Goal: Book appointment/travel/reservation

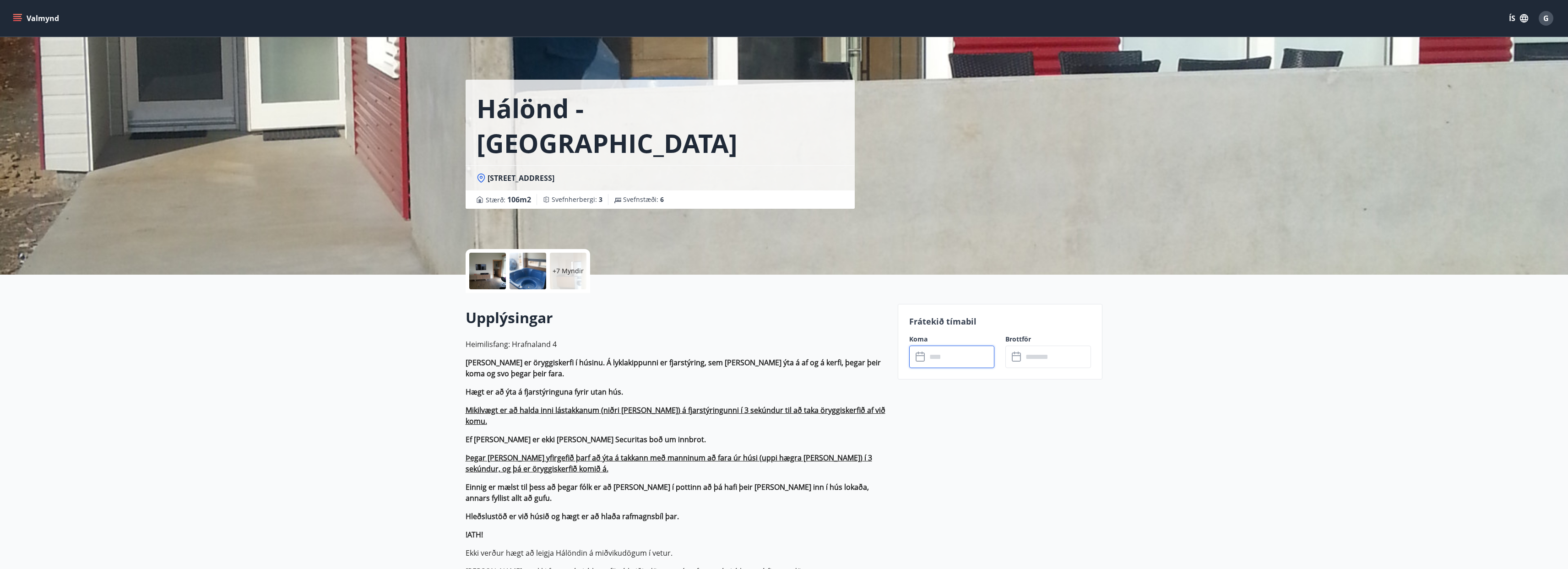
click at [973, 361] on input "text" at bounding box center [961, 356] width 68 height 22
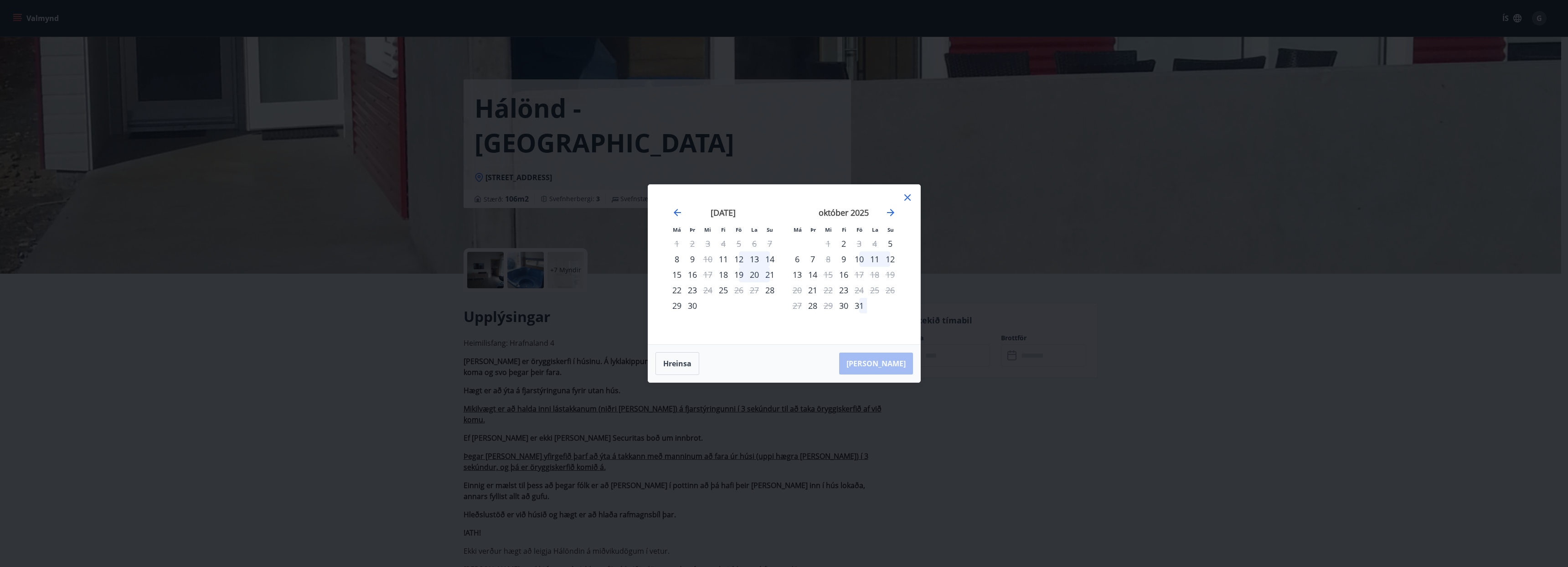
click at [910, 197] on icon at bounding box center [907, 197] width 11 height 11
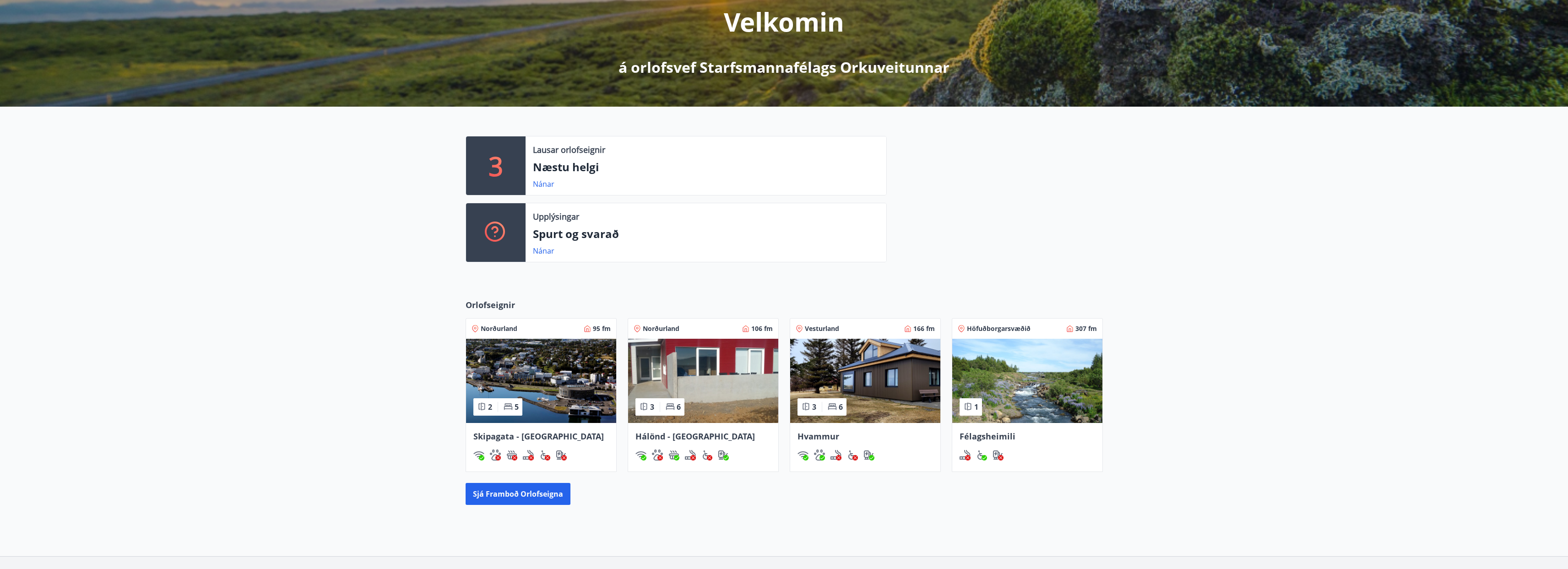
scroll to position [186, 0]
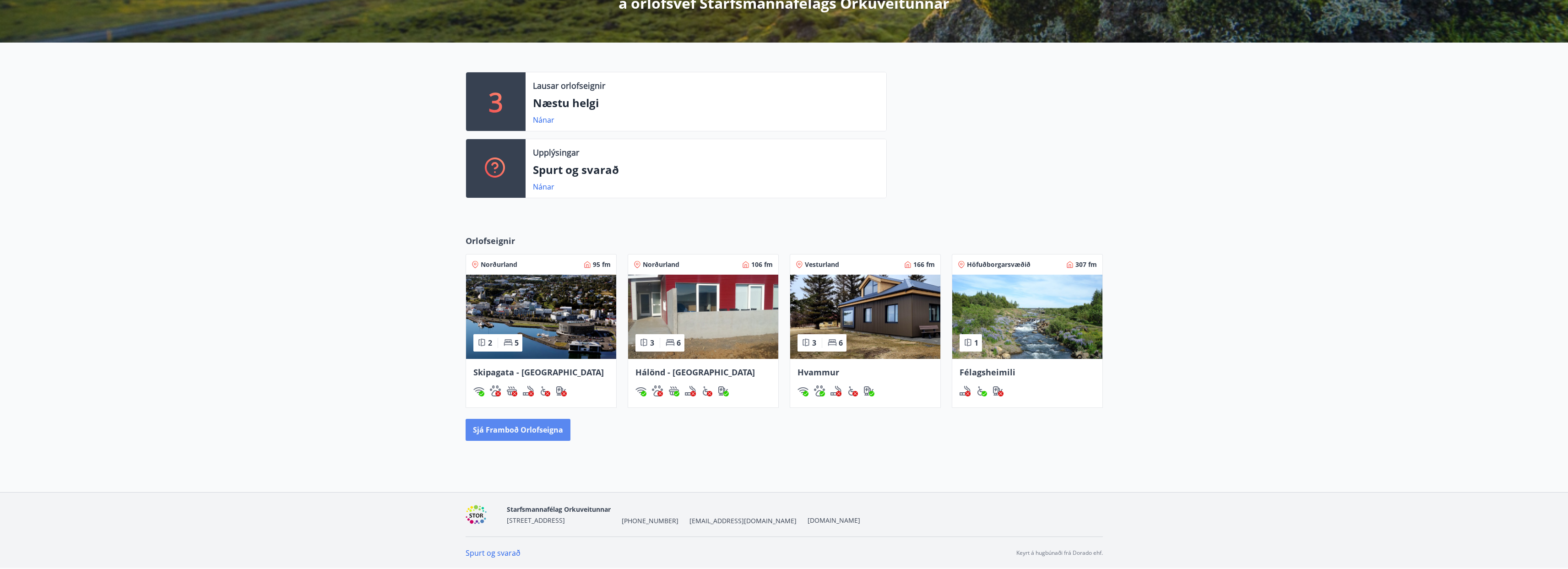
click at [509, 427] on button "Sjá framboð orlofseigna" at bounding box center [518, 429] width 105 height 22
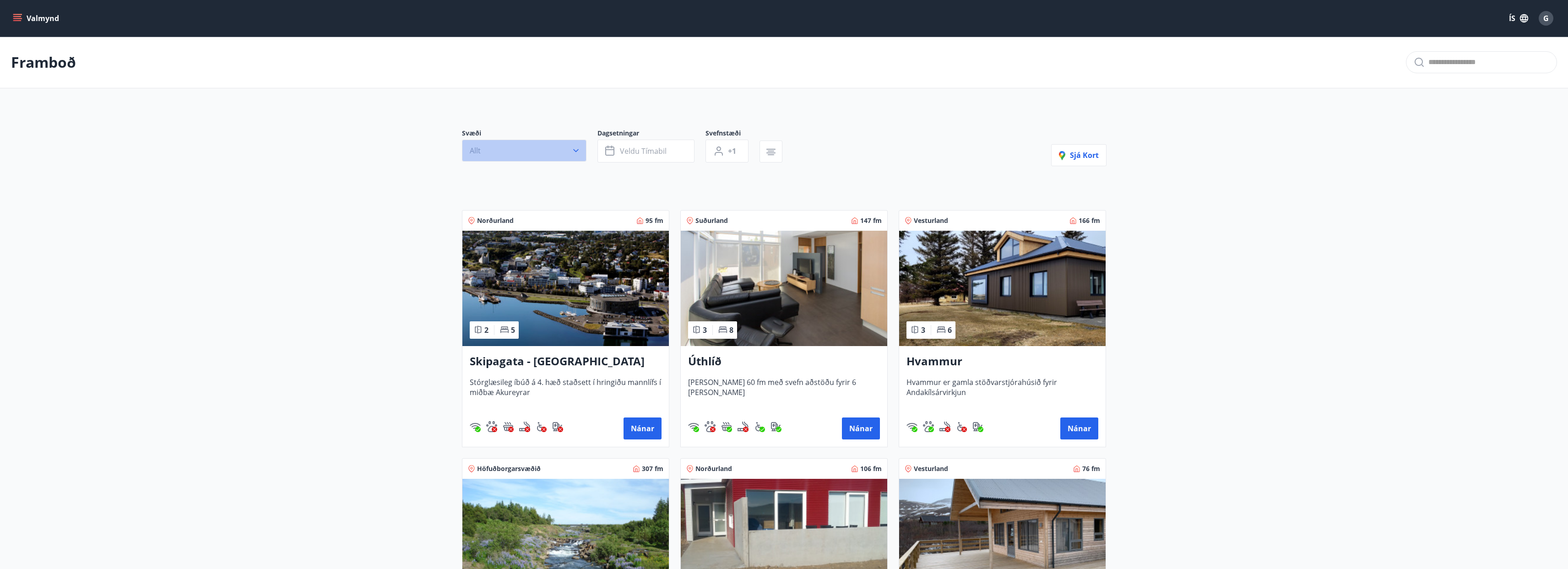
click at [570, 151] on button "Allt" at bounding box center [524, 150] width 125 height 22
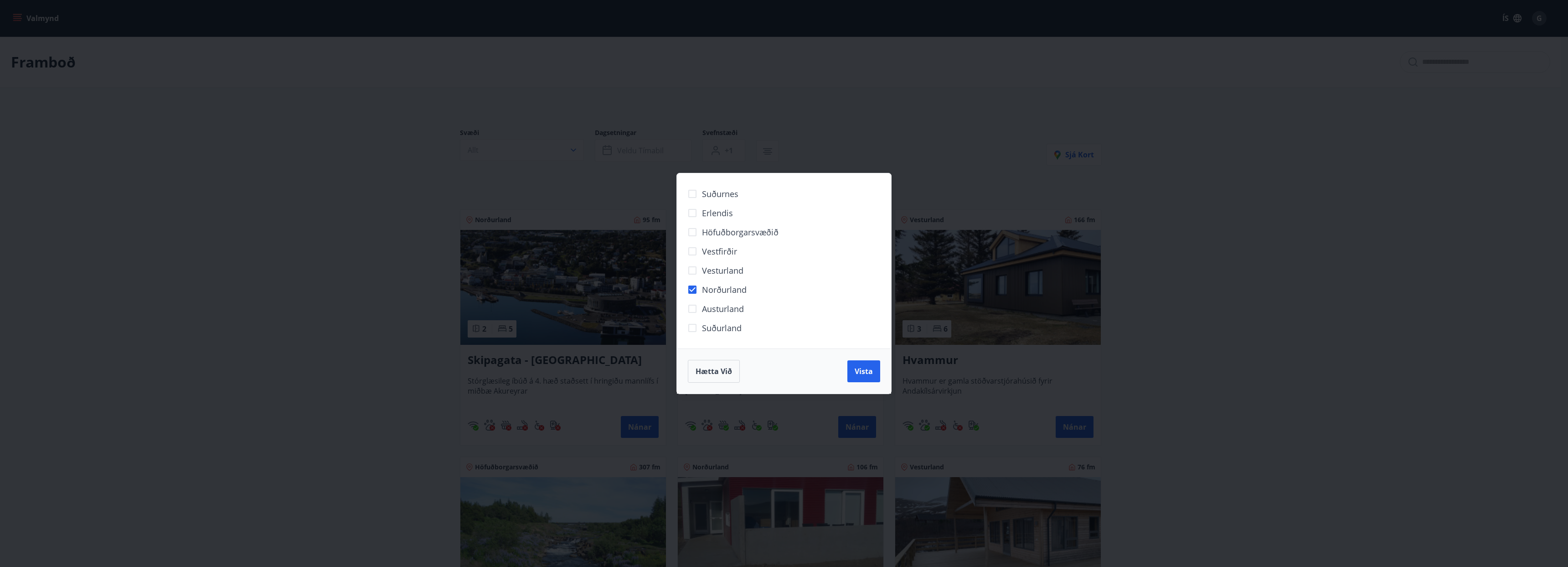
click at [867, 373] on span "Vista" at bounding box center [864, 371] width 18 height 10
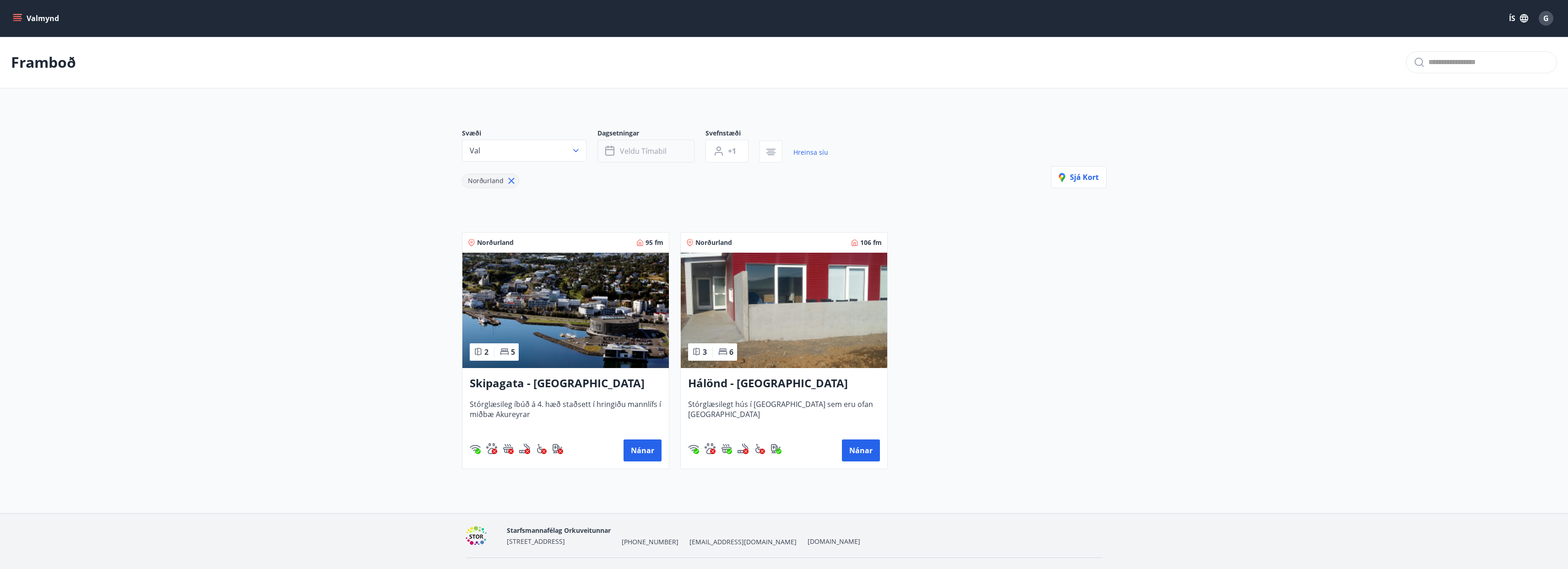
click at [658, 160] on button "Veldu tímabil" at bounding box center [646, 151] width 97 height 23
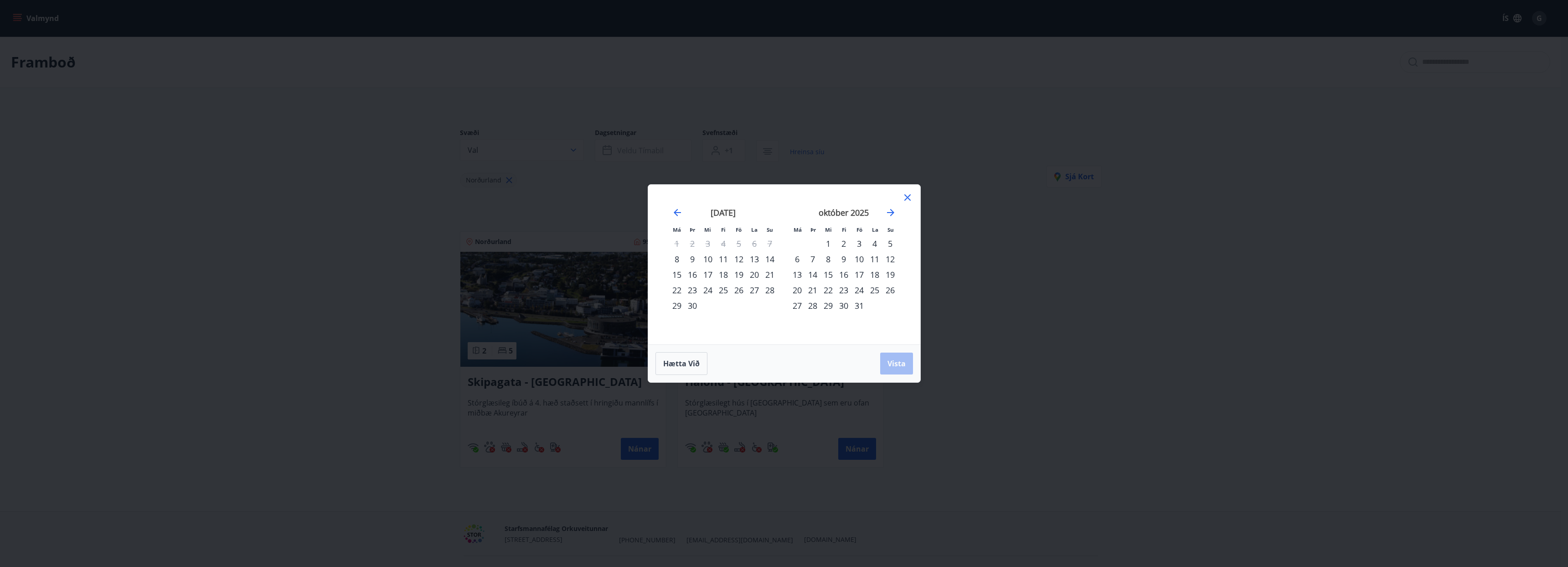
click at [726, 291] on div "25" at bounding box center [723, 290] width 16 height 16
click at [770, 290] on div "28" at bounding box center [770, 290] width 16 height 16
click at [896, 359] on span "Vista" at bounding box center [897, 363] width 18 height 10
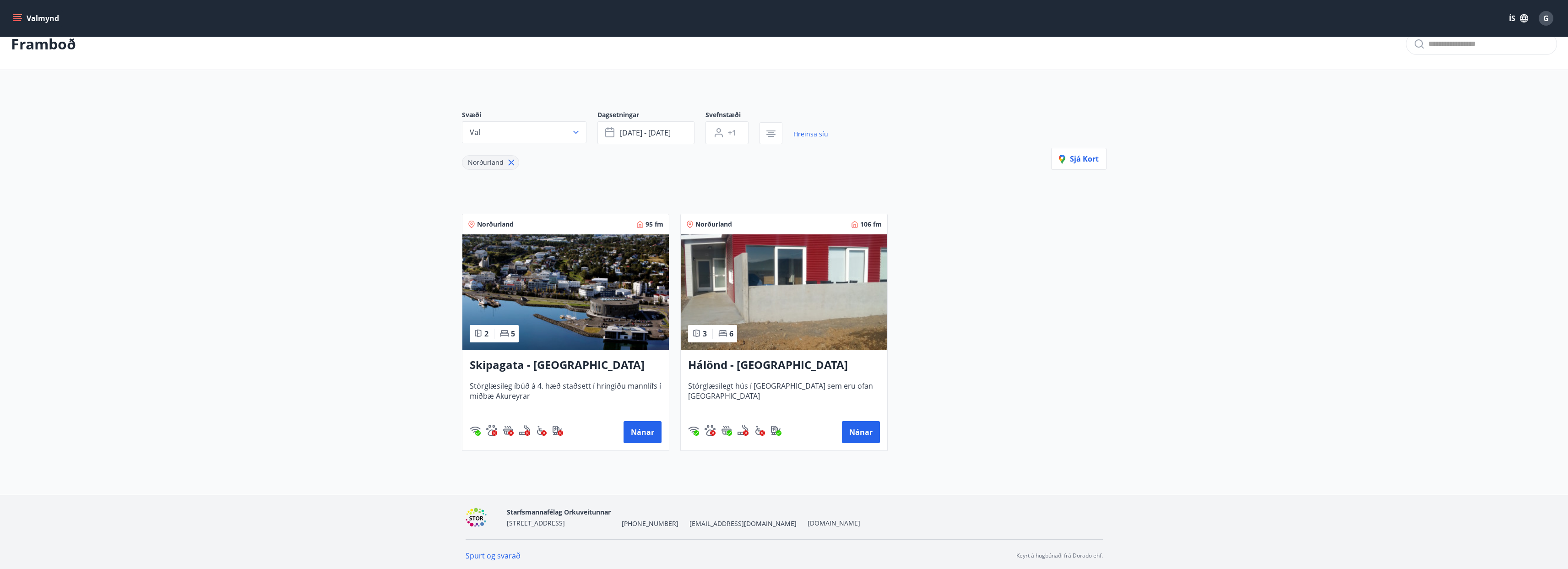
scroll to position [21, 0]
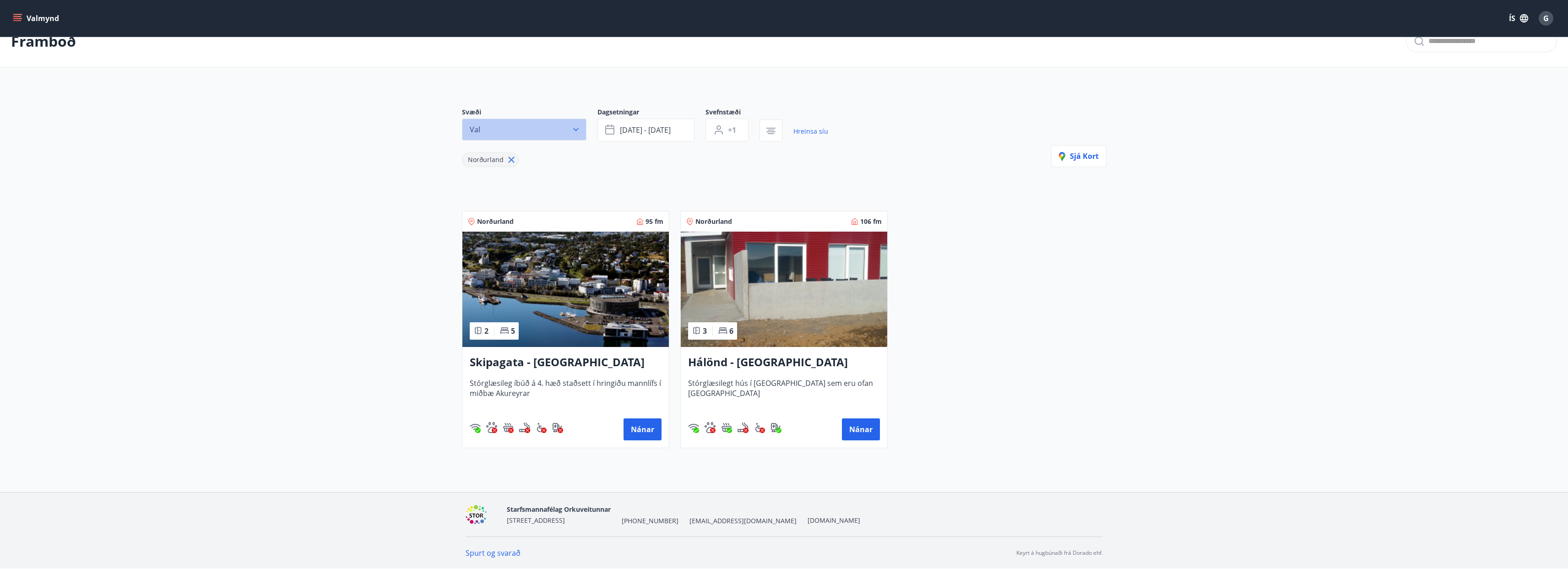
click at [553, 127] on button "Val" at bounding box center [524, 130] width 125 height 22
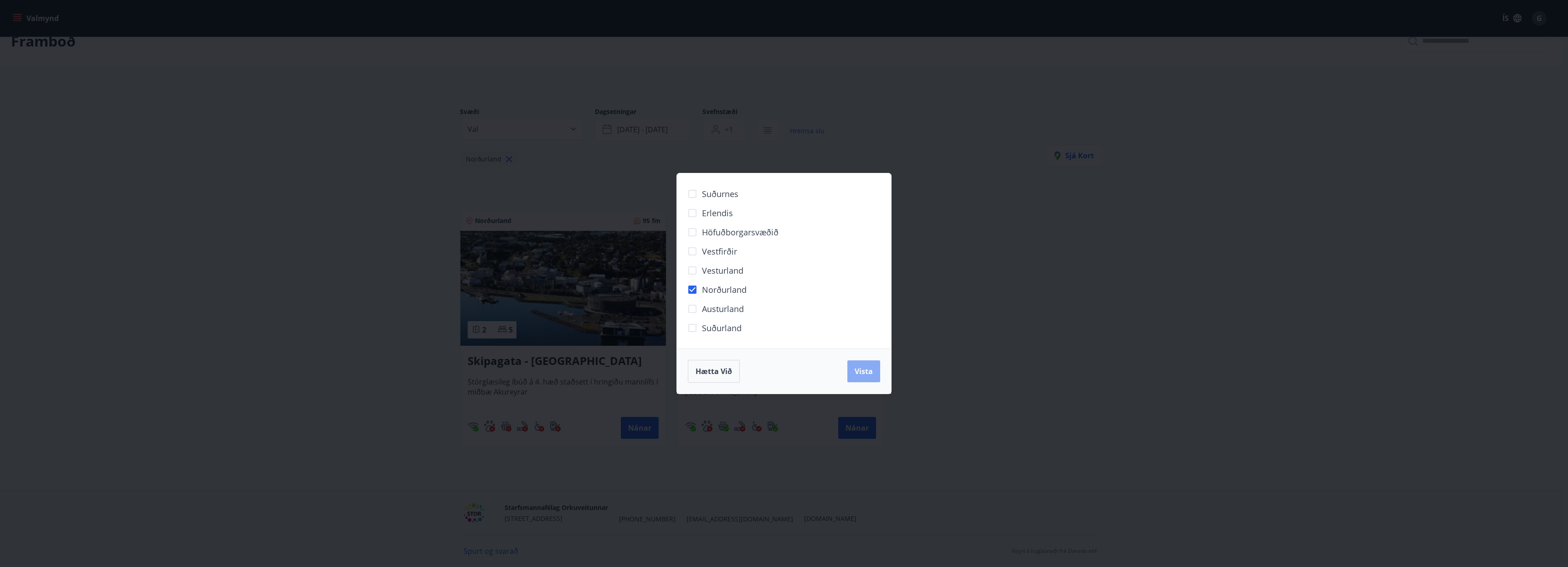
click at [870, 375] on span "Vista" at bounding box center [864, 371] width 18 height 10
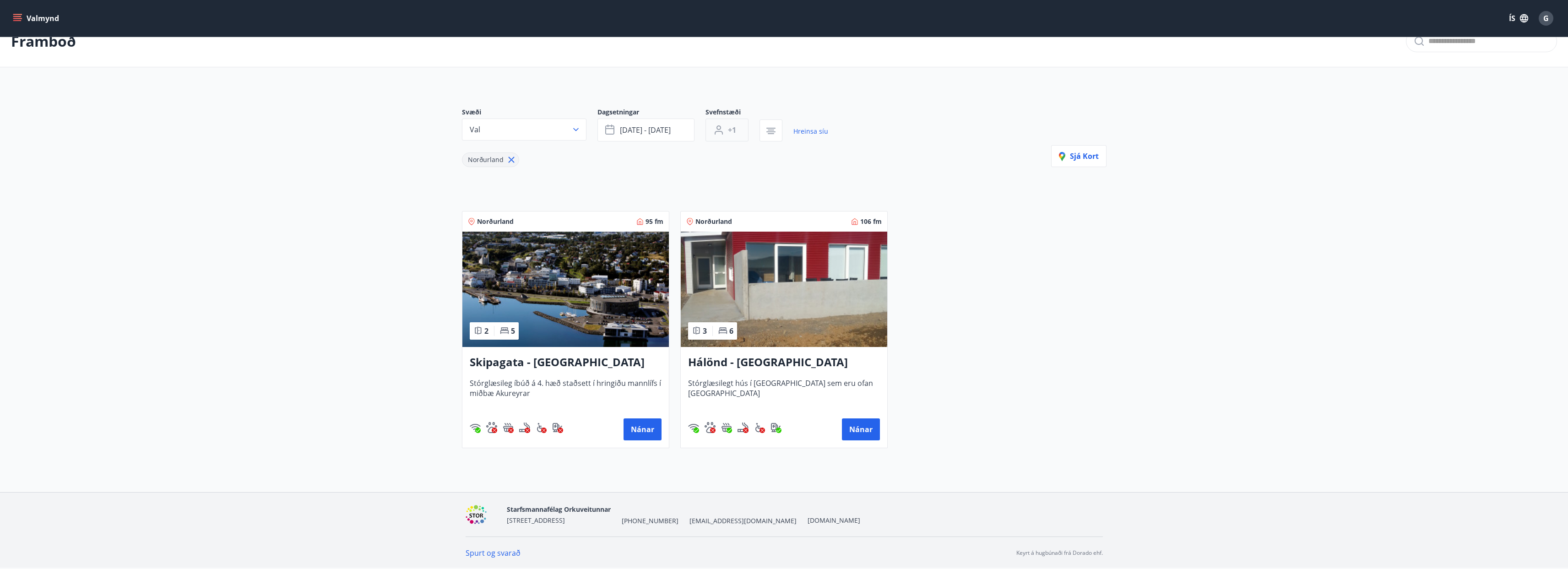
click at [742, 128] on button "+1" at bounding box center [727, 130] width 43 height 23
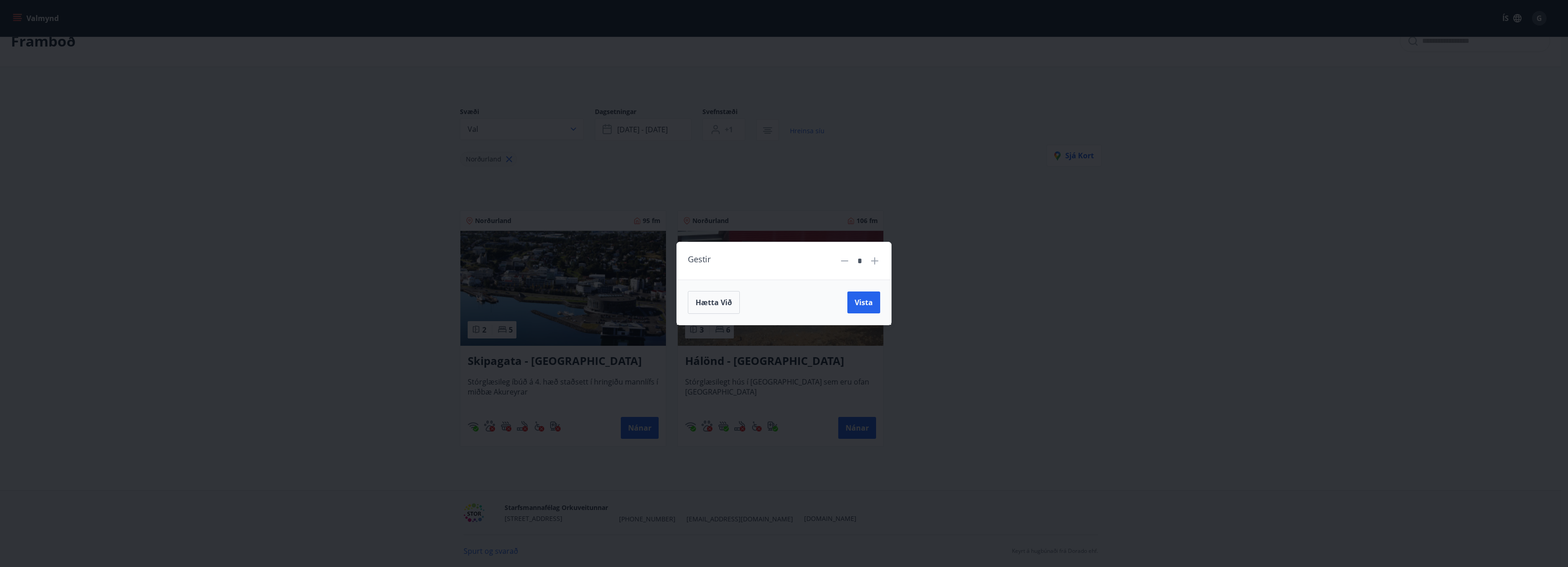
click at [876, 258] on icon at bounding box center [875, 261] width 11 height 11
type input "*"
click at [861, 306] on span "Vista" at bounding box center [864, 302] width 18 height 10
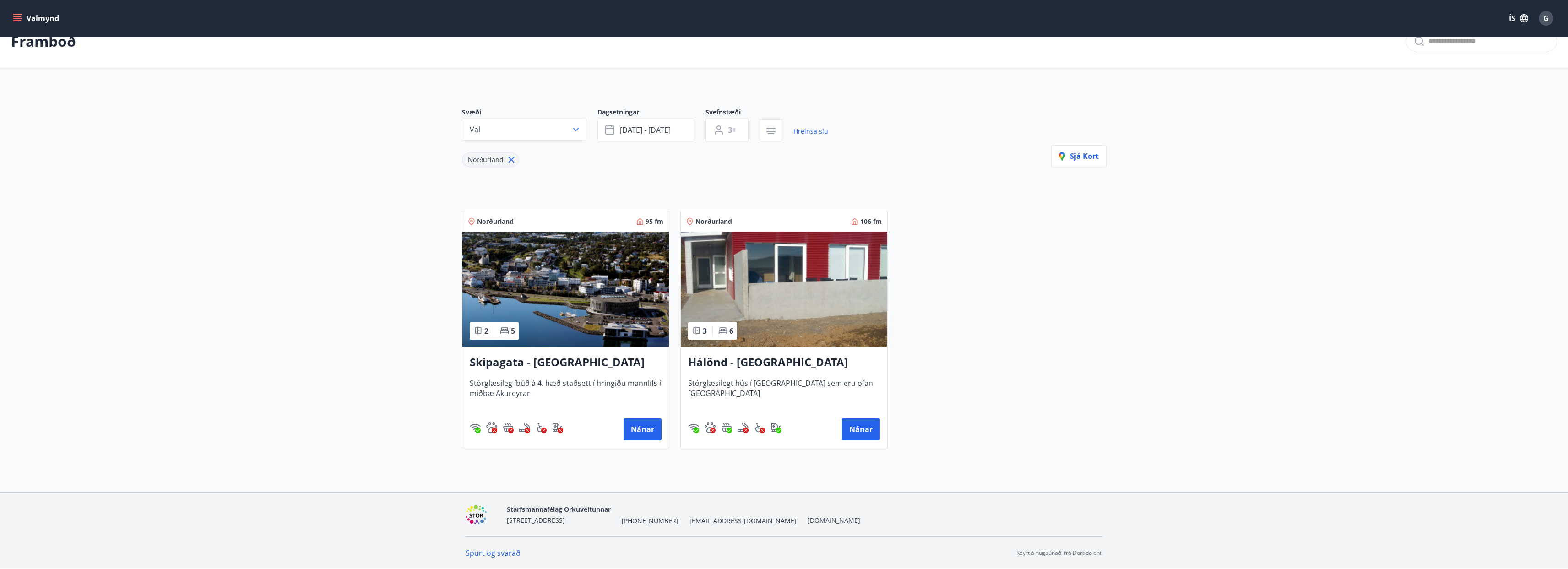
click at [529, 365] on h3 "Skipagata - [GEOGRAPHIC_DATA]" at bounding box center [565, 362] width 192 height 17
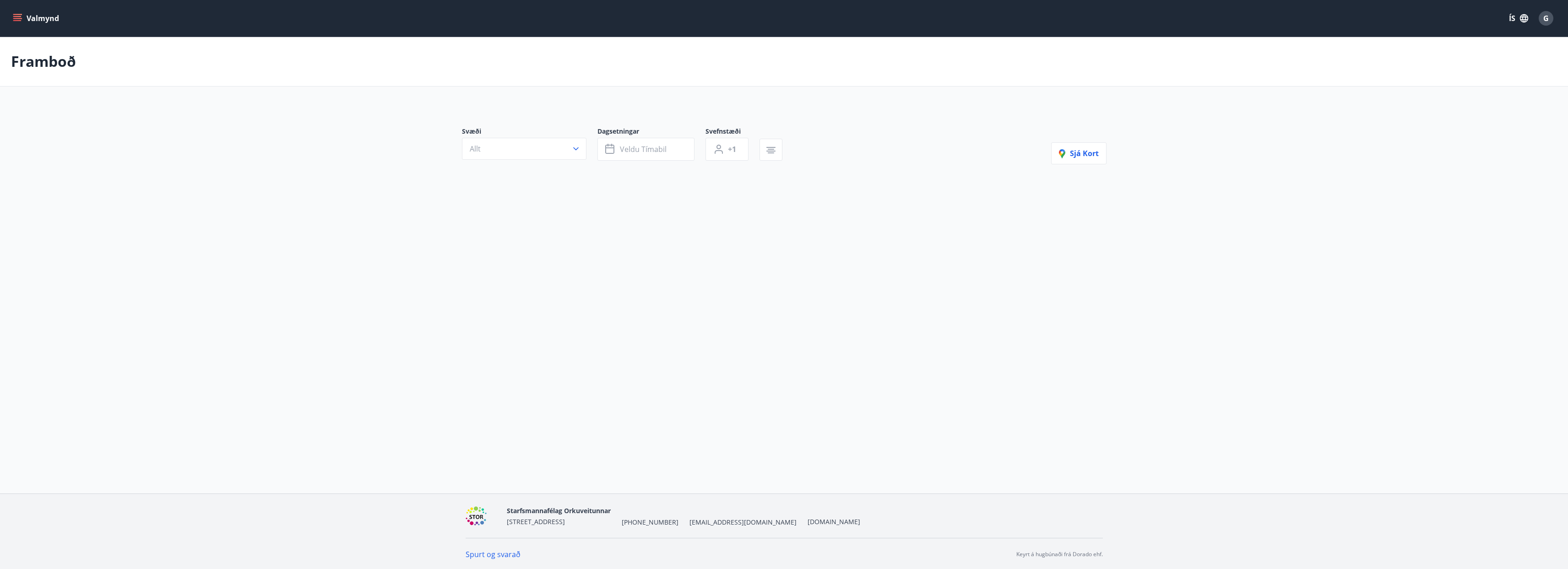
type input "*"
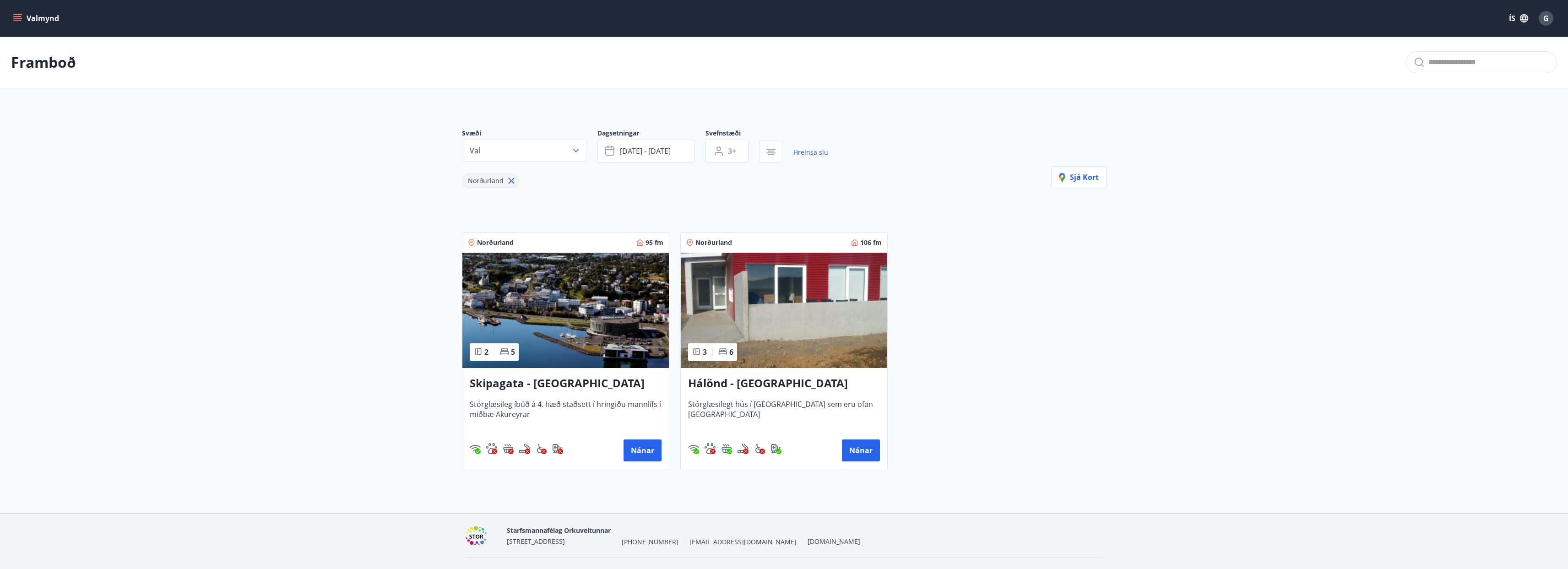
click at [531, 381] on h3 "Skipagata - [GEOGRAPHIC_DATA]" at bounding box center [565, 384] width 192 height 17
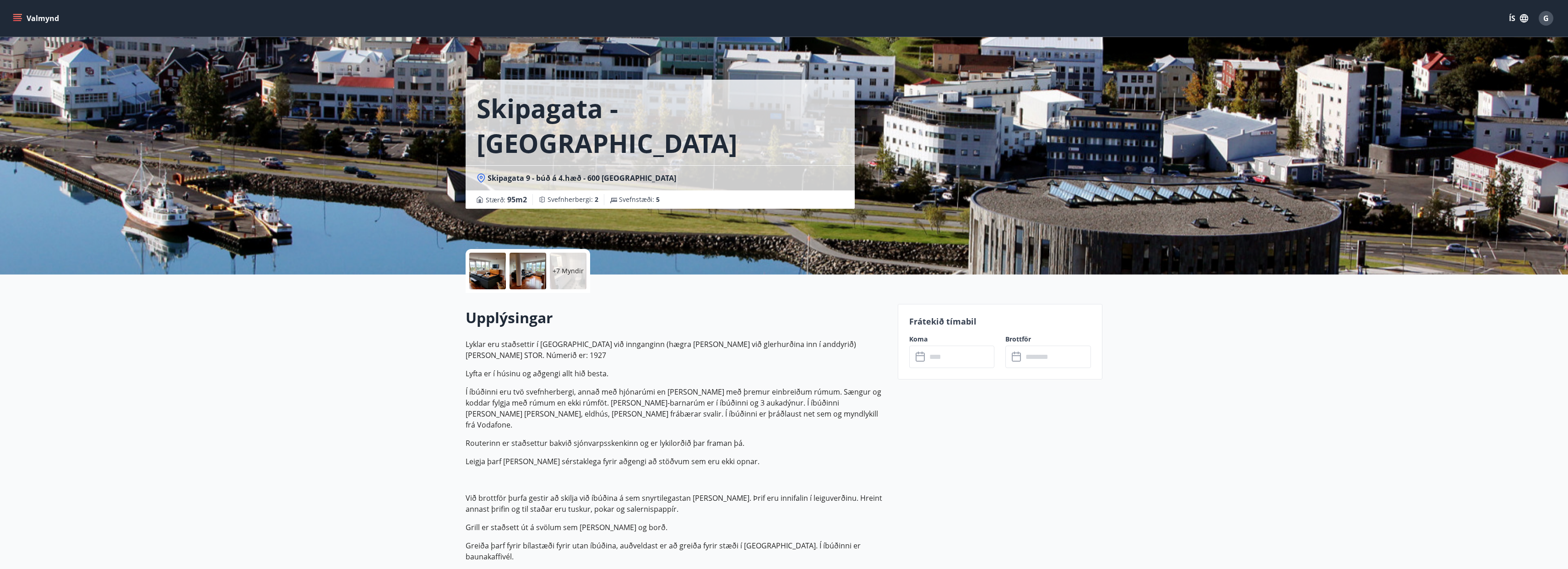
click at [922, 351] on icon at bounding box center [921, 356] width 11 height 11
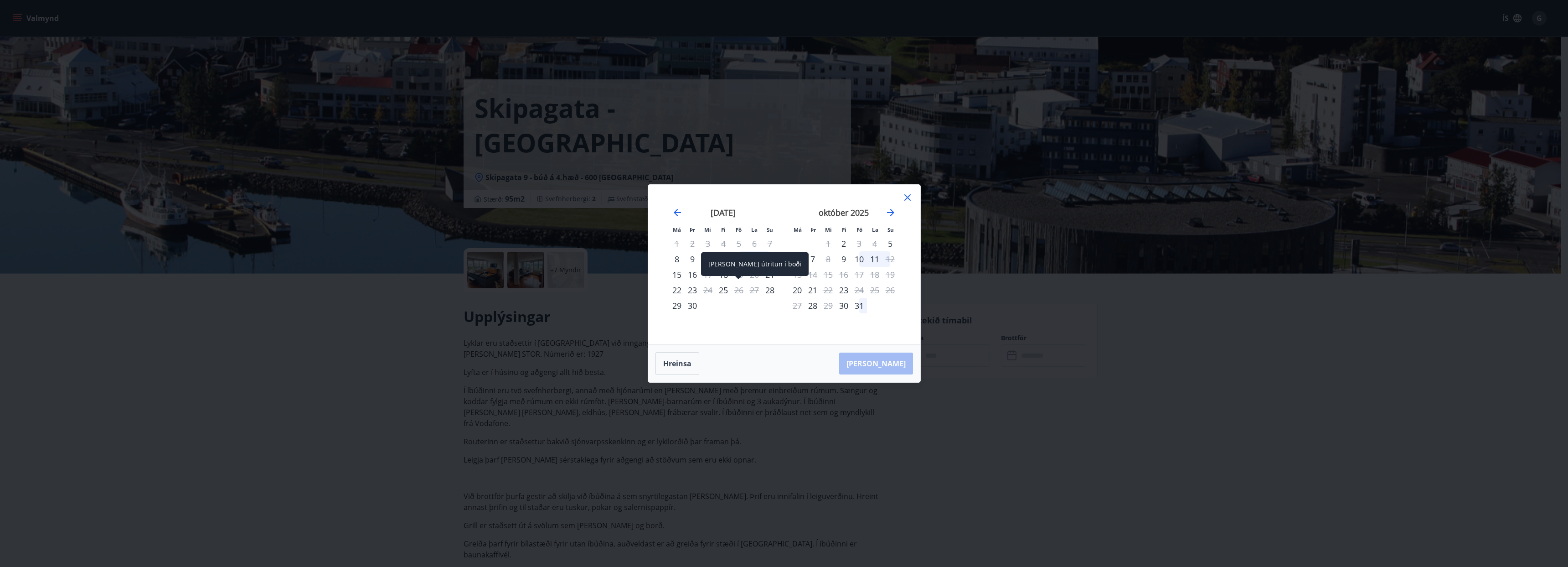
click at [737, 291] on div "26" at bounding box center [739, 290] width 16 height 16
click at [750, 292] on div "27" at bounding box center [754, 290] width 16 height 16
click at [907, 199] on icon at bounding box center [907, 197] width 11 height 11
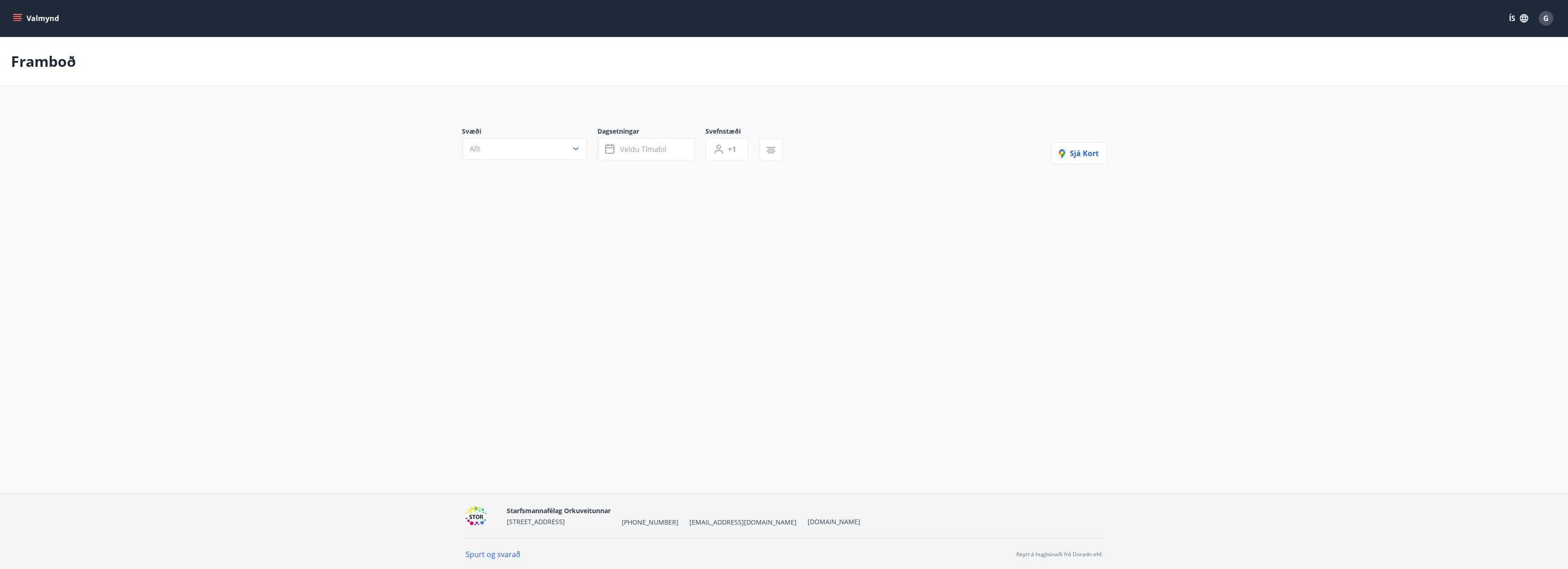
type input "*"
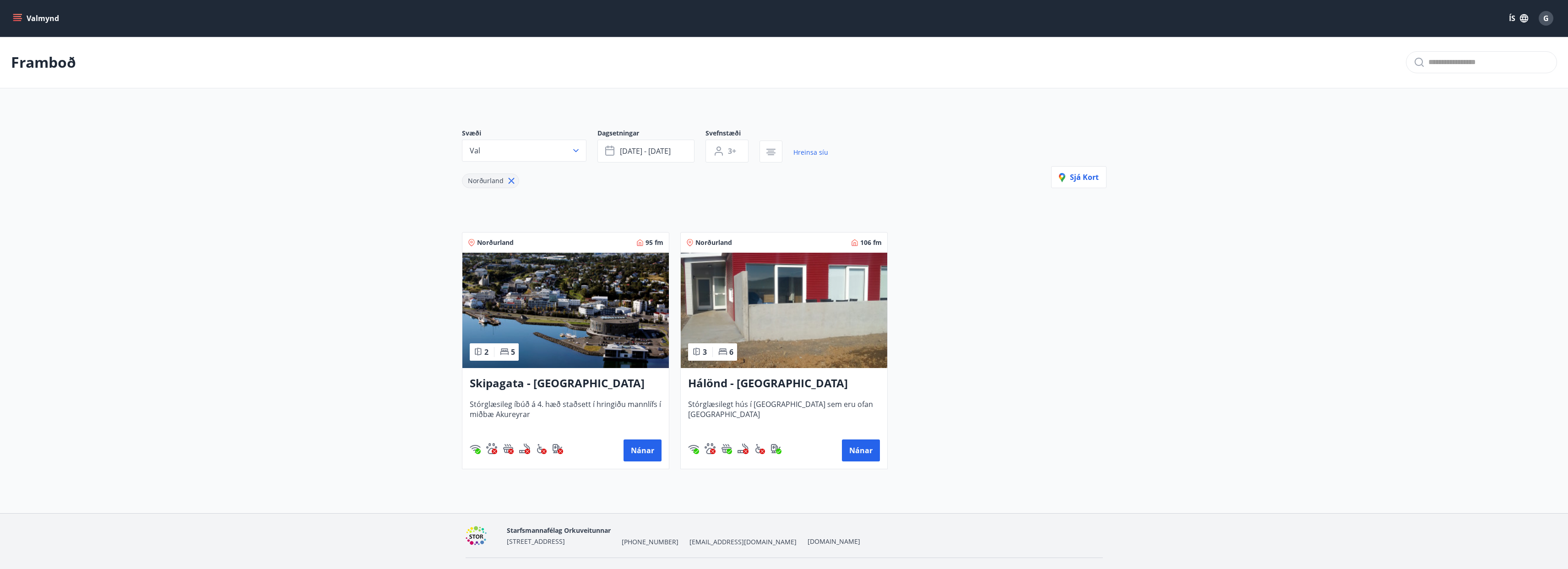
click at [818, 354] on img at bounding box center [784, 310] width 206 height 115
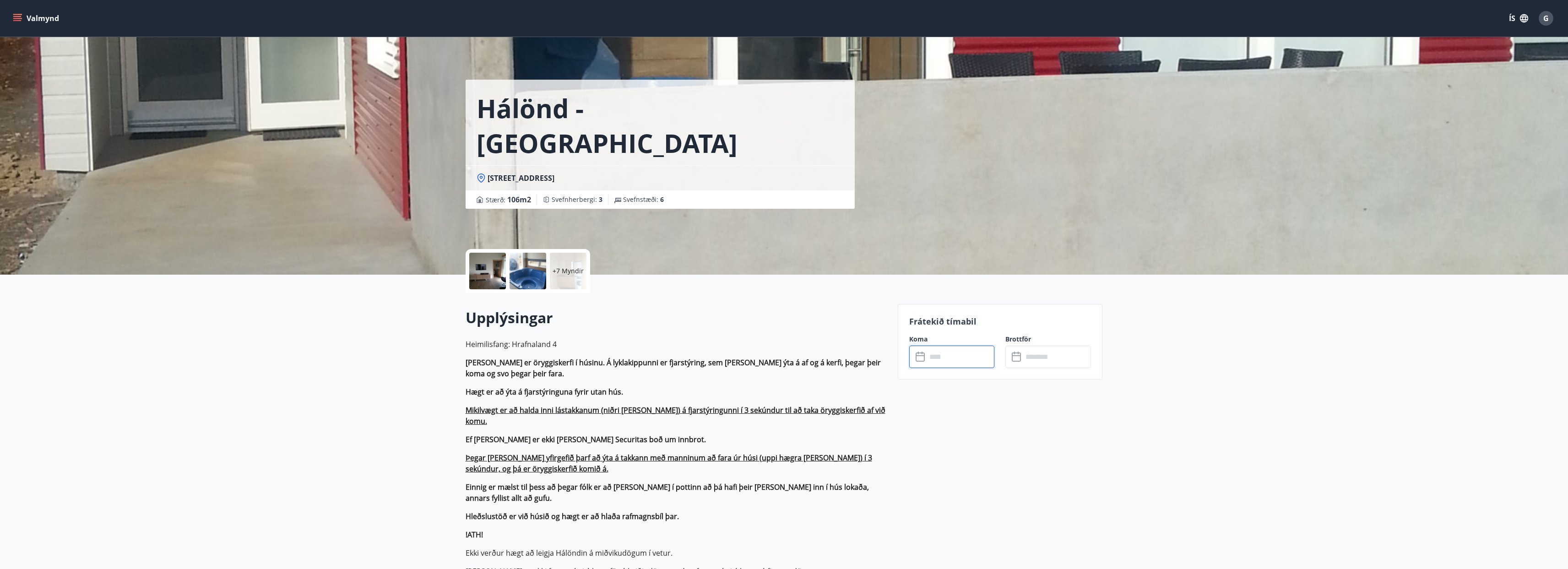
click at [935, 354] on input "text" at bounding box center [961, 356] width 68 height 22
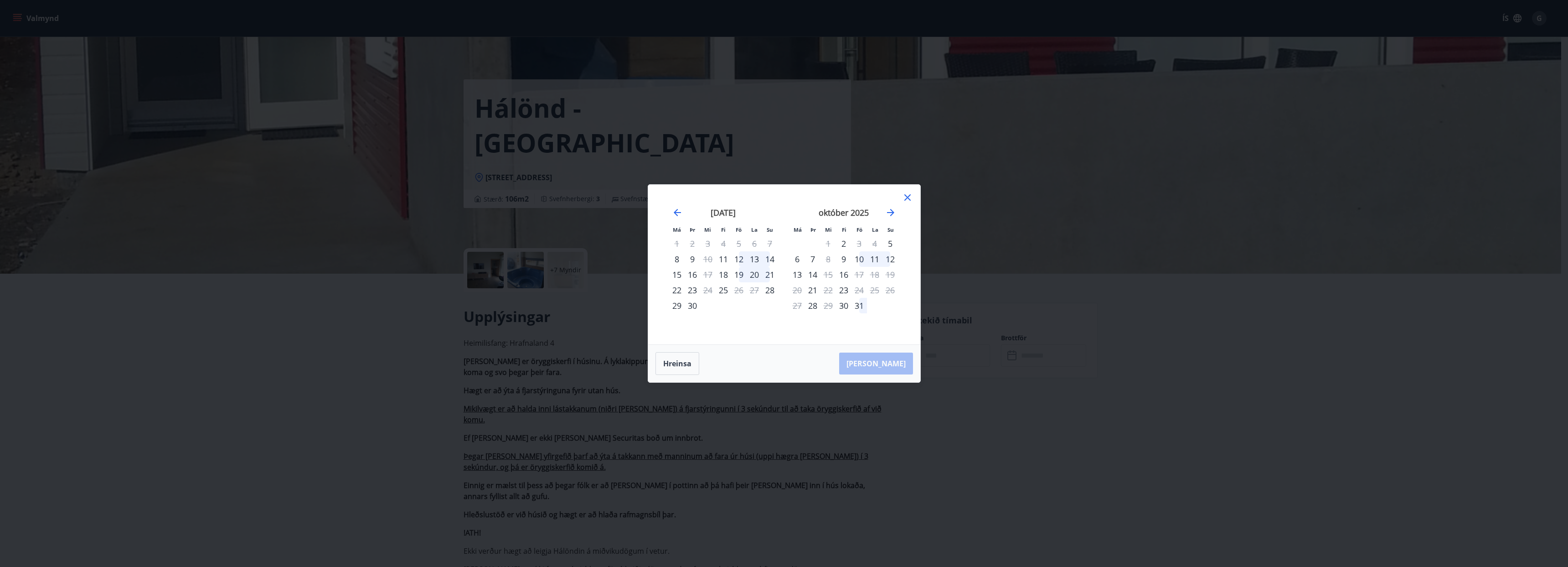
click at [906, 198] on icon at bounding box center [907, 197] width 11 height 11
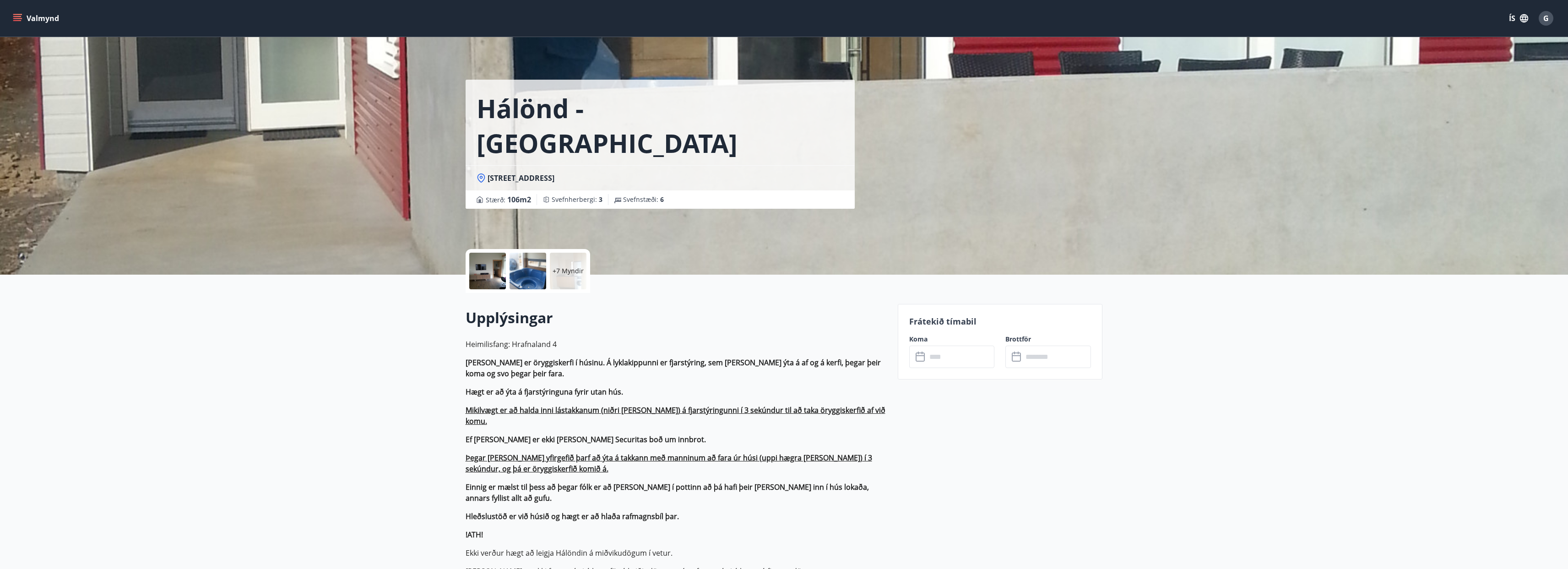
click at [676, 342] on p "Heimilisfang: Hrafnaland 4" at bounding box center [676, 344] width 421 height 11
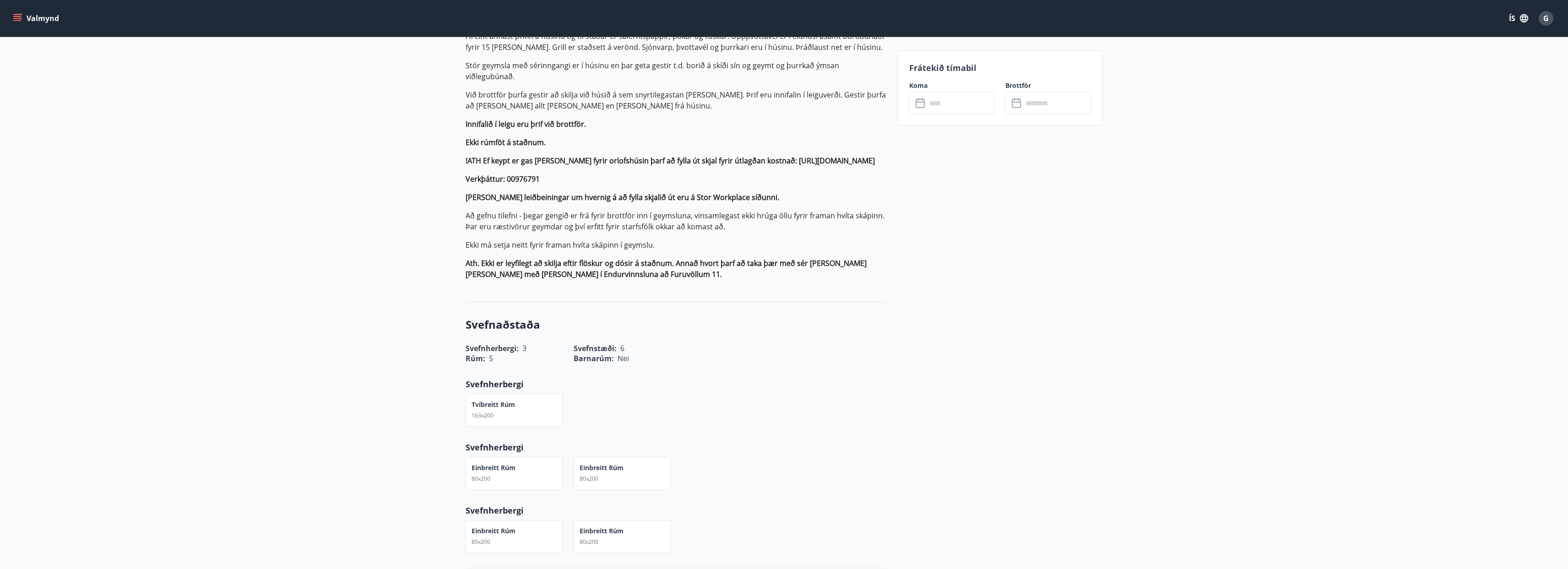
scroll to position [643, 0]
